Goal: Navigation & Orientation: Find specific page/section

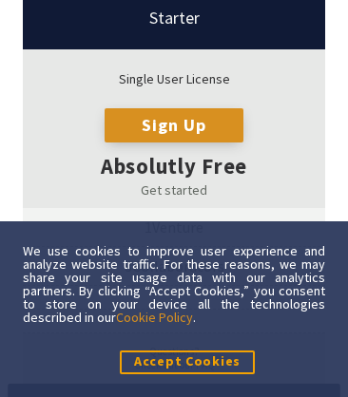
scroll to position [12404, 0]
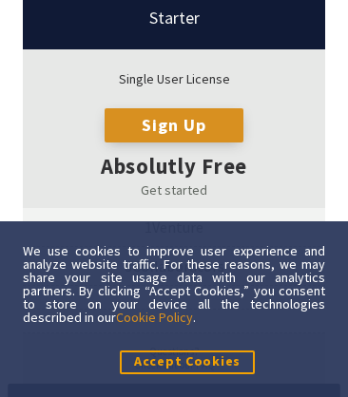
scroll to position [12449, 0]
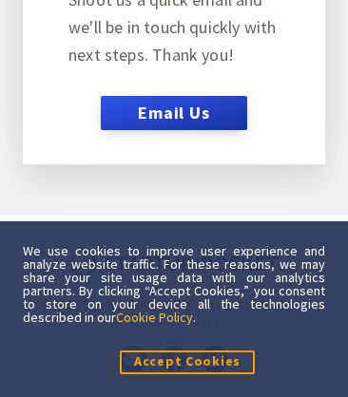
click at [157, 316] on link "Cookie Policy" at bounding box center [154, 317] width 77 height 17
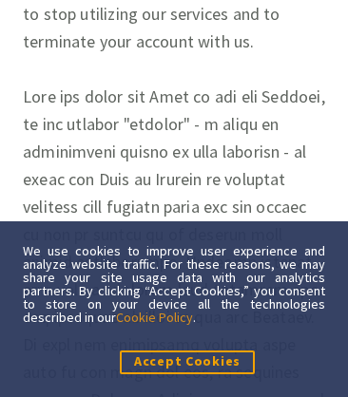
scroll to position [18207, 0]
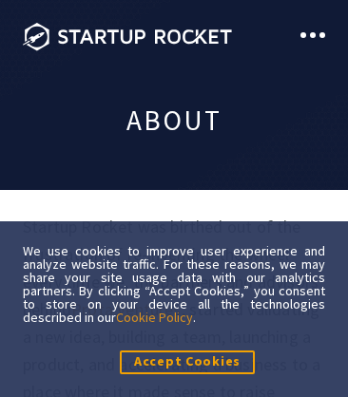
scroll to position [1881, 0]
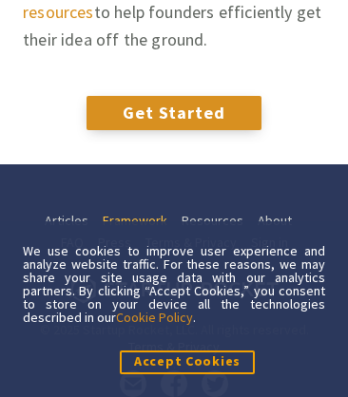
click at [133, 218] on link "Framework" at bounding box center [135, 221] width 65 height 22
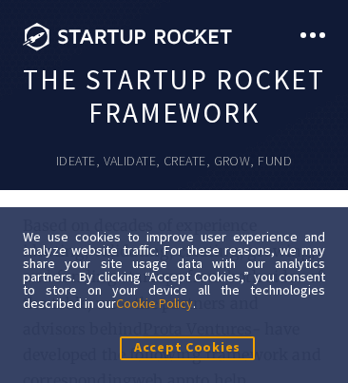
scroll to position [908, 136]
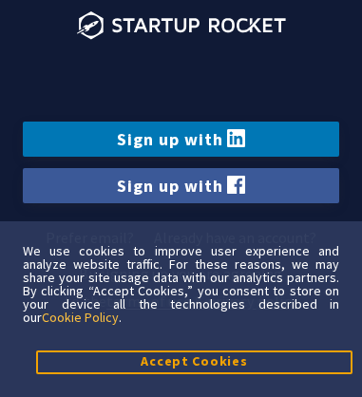
click at [61, 316] on link "Cookie Policy" at bounding box center [80, 317] width 77 height 17
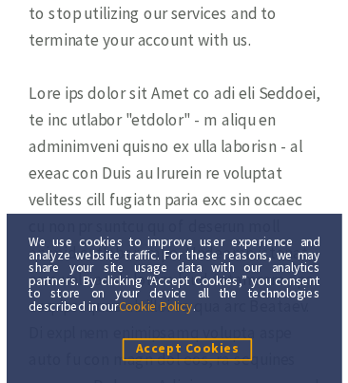
scroll to position [23, 0]
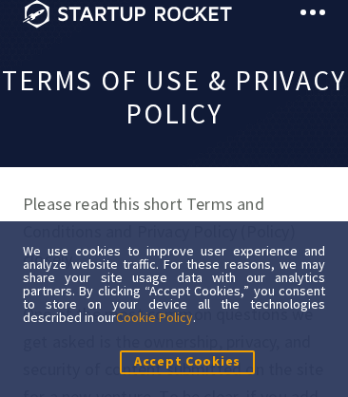
click at [313, 12] on span at bounding box center [313, 13] width 6 height 6
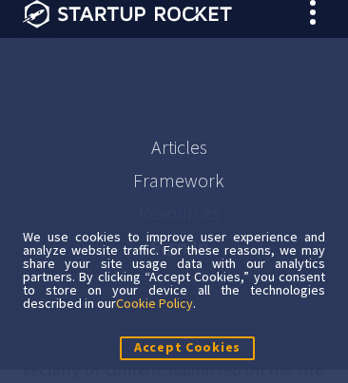
click at [157, 302] on link "Cookie Policy" at bounding box center [154, 303] width 77 height 17
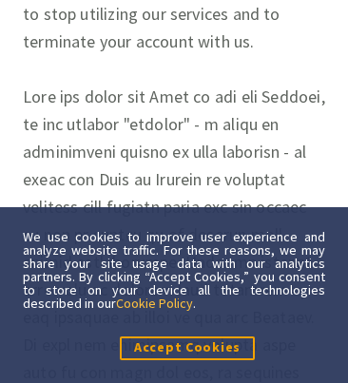
scroll to position [18221, 0]
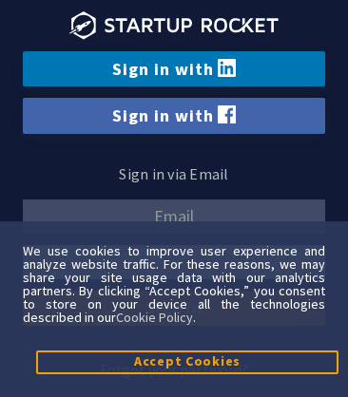
click at [174, 115] on link "Sign in with Facebook" at bounding box center [174, 115] width 302 height 35
